Goal: Task Accomplishment & Management: Manage account settings

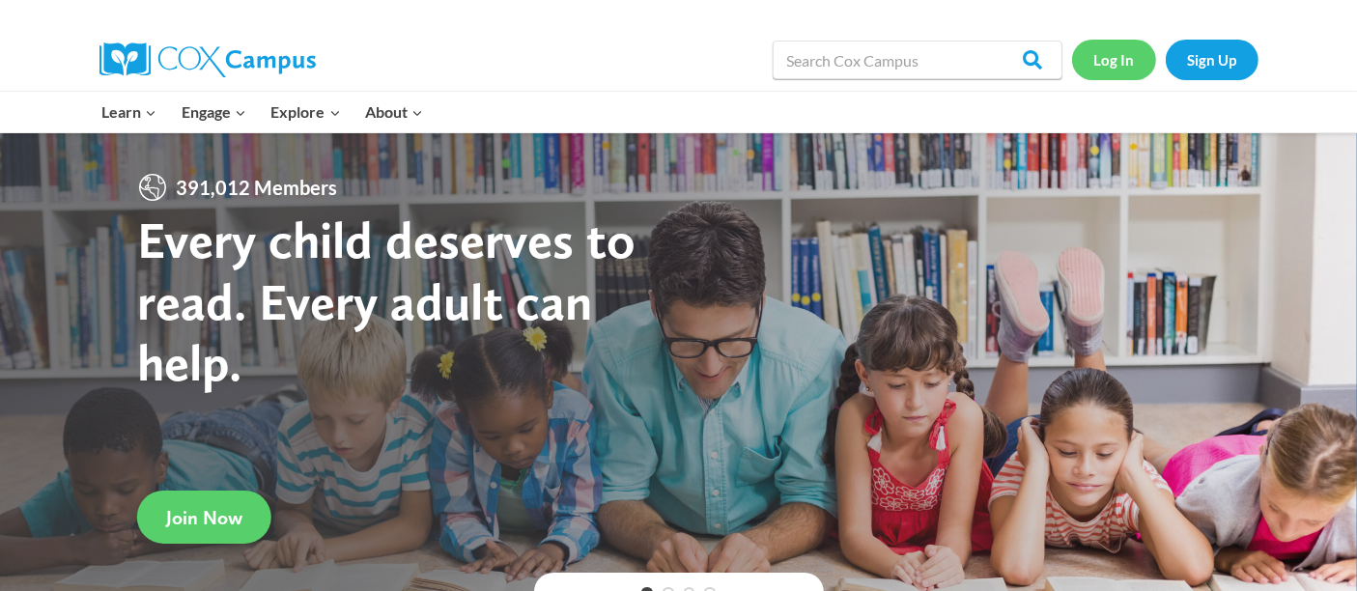
click at [1118, 67] on link "Log In" at bounding box center [1114, 60] width 84 height 40
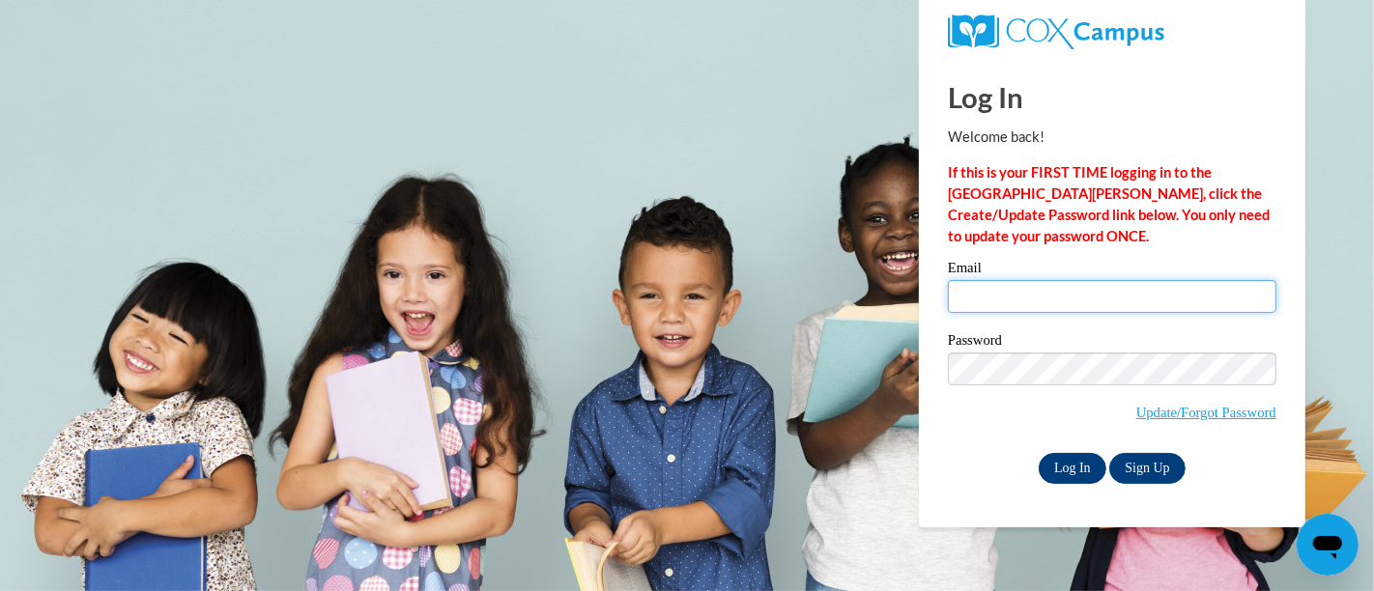
type input "smurillo@atlantaspeechschool.org"
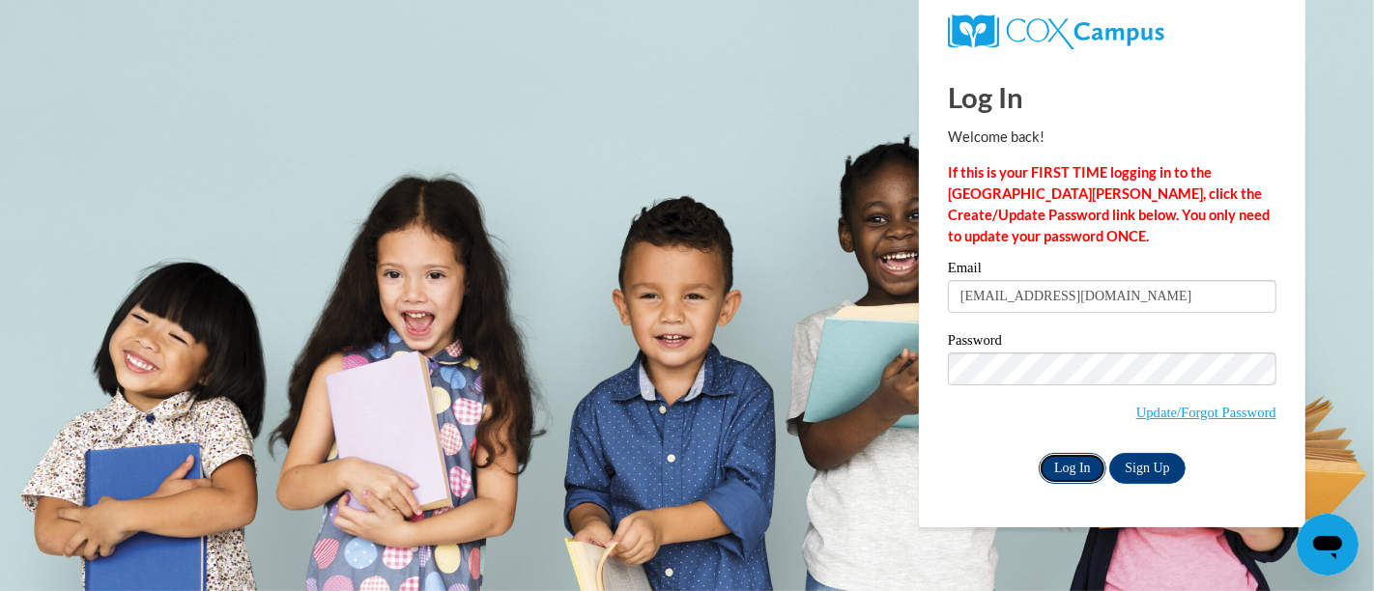
click at [1083, 473] on input "Log In" at bounding box center [1072, 468] width 68 height 31
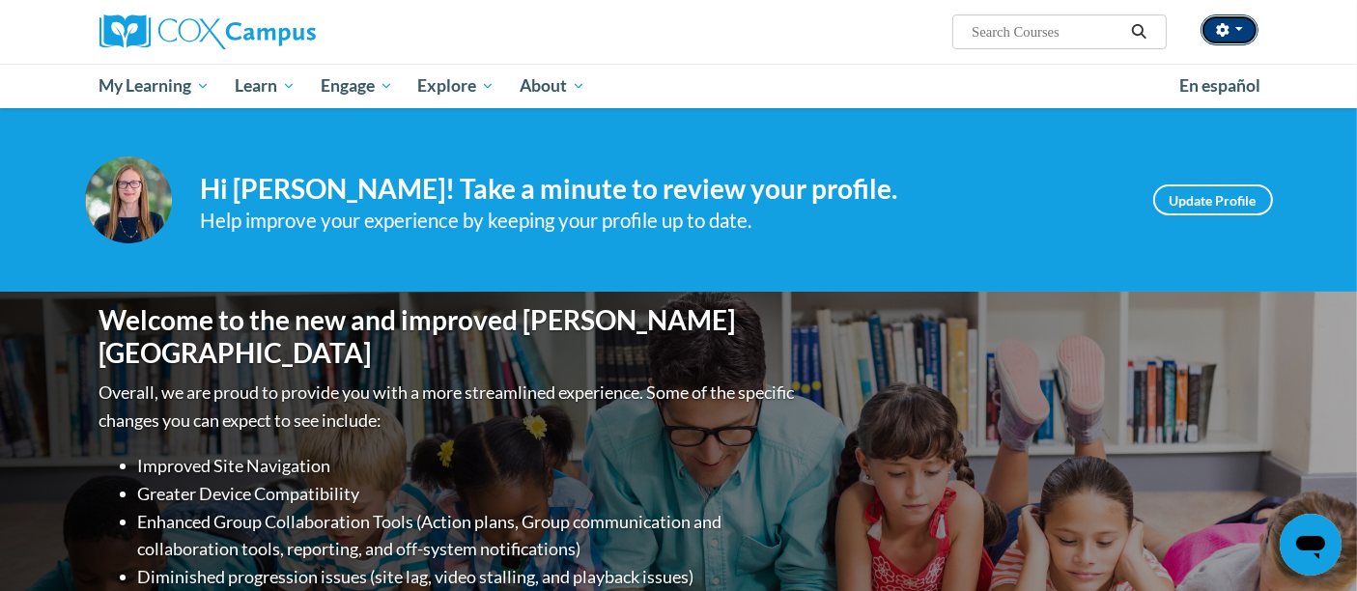
click at [1239, 20] on button "button" at bounding box center [1230, 29] width 58 height 31
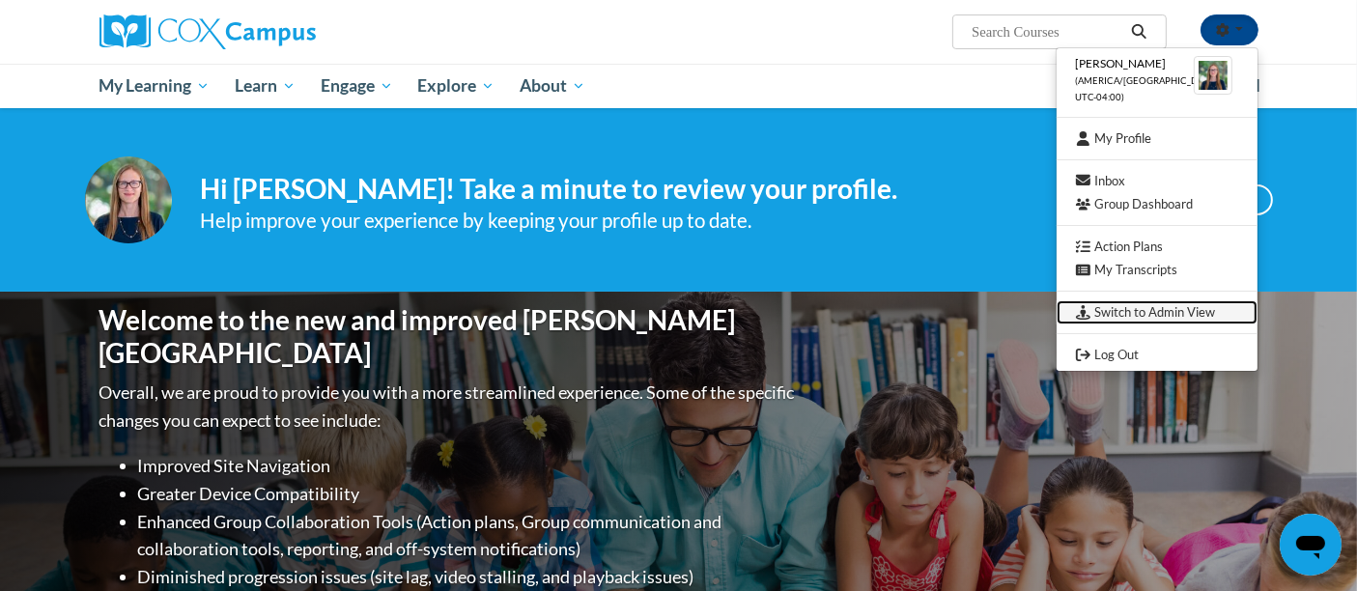
click at [1169, 308] on link "Switch to Admin View" at bounding box center [1157, 312] width 201 height 24
